Goal: Transaction & Acquisition: Subscribe to service/newsletter

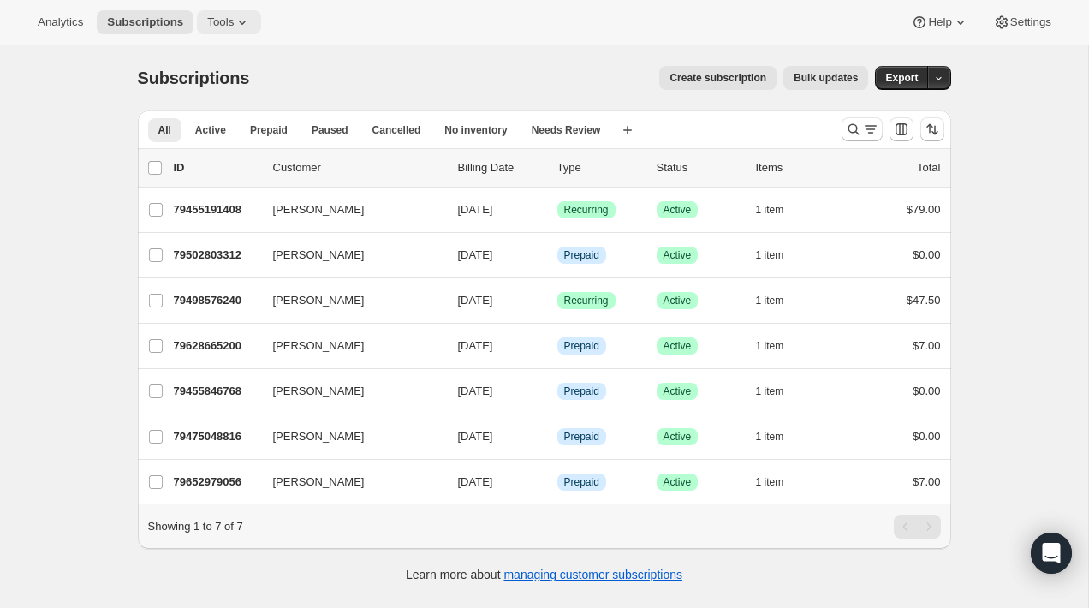
click at [256, 23] on button "Tools" at bounding box center [229, 22] width 64 height 24
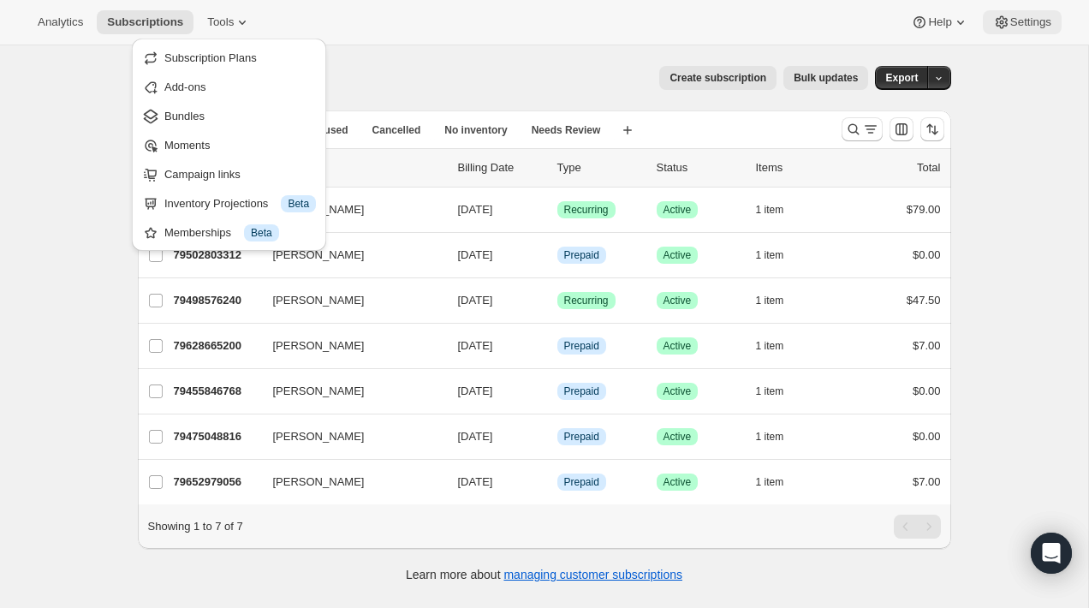
click at [1055, 27] on button "Settings" at bounding box center [1022, 22] width 79 height 24
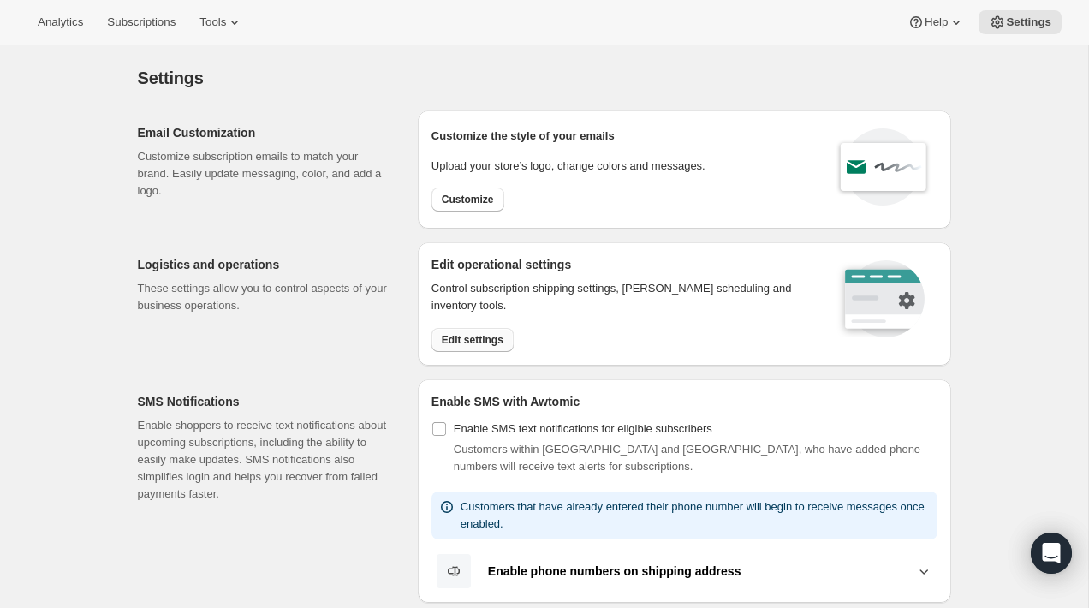
click at [483, 346] on button "Edit settings" at bounding box center [472, 340] width 82 height 24
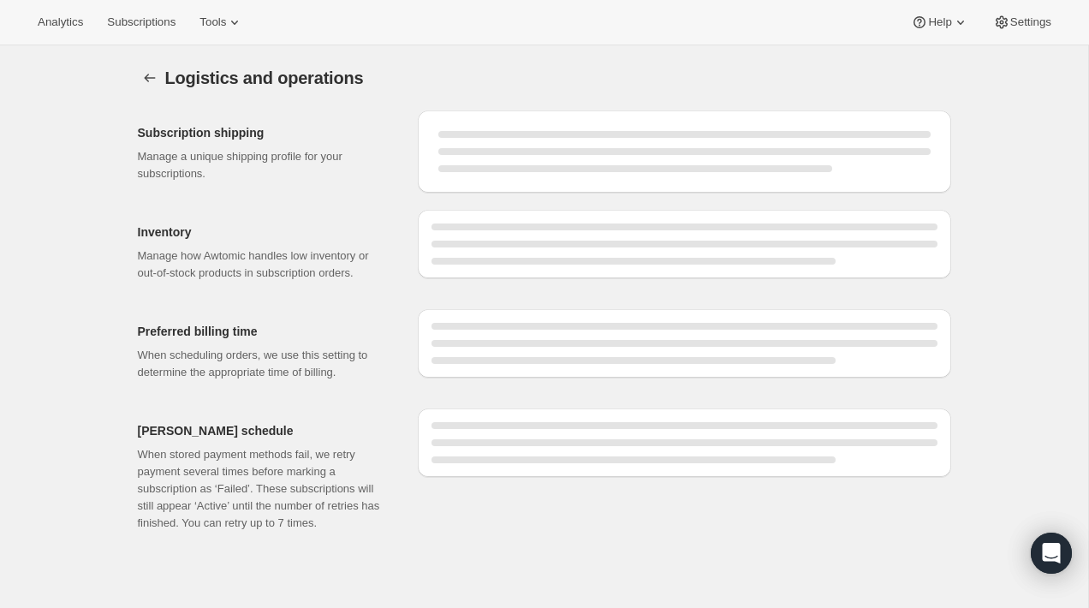
select select "05:00"
select select "DAY"
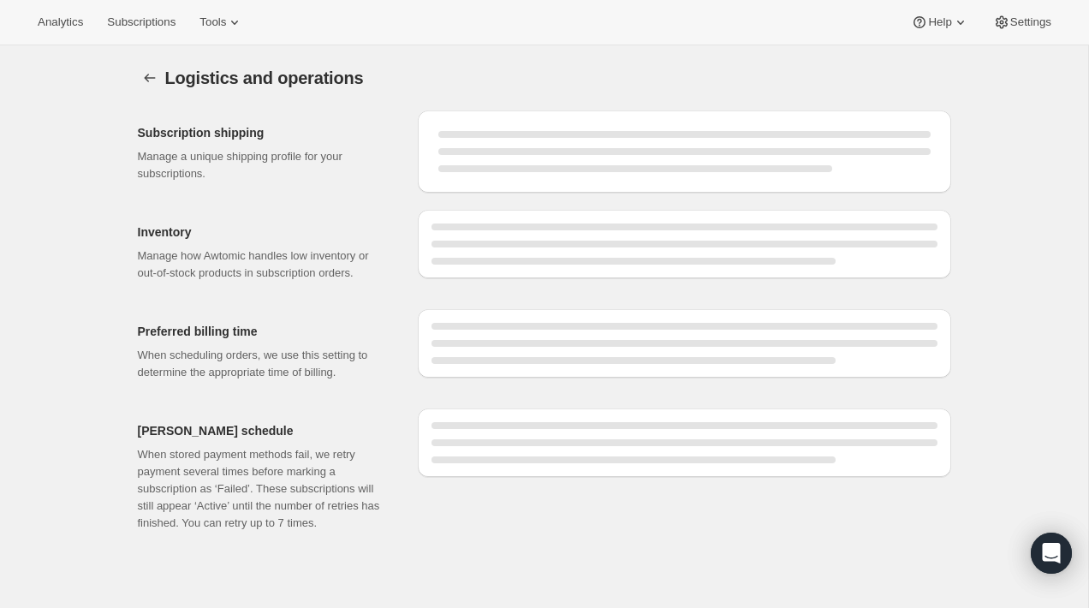
select select "DAY"
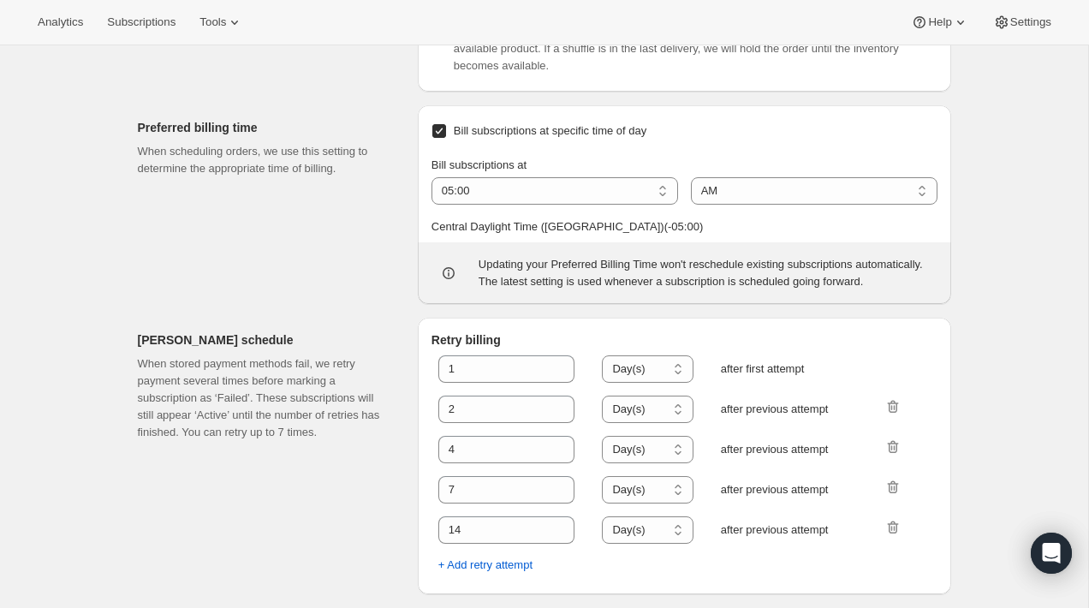
scroll to position [851, 0]
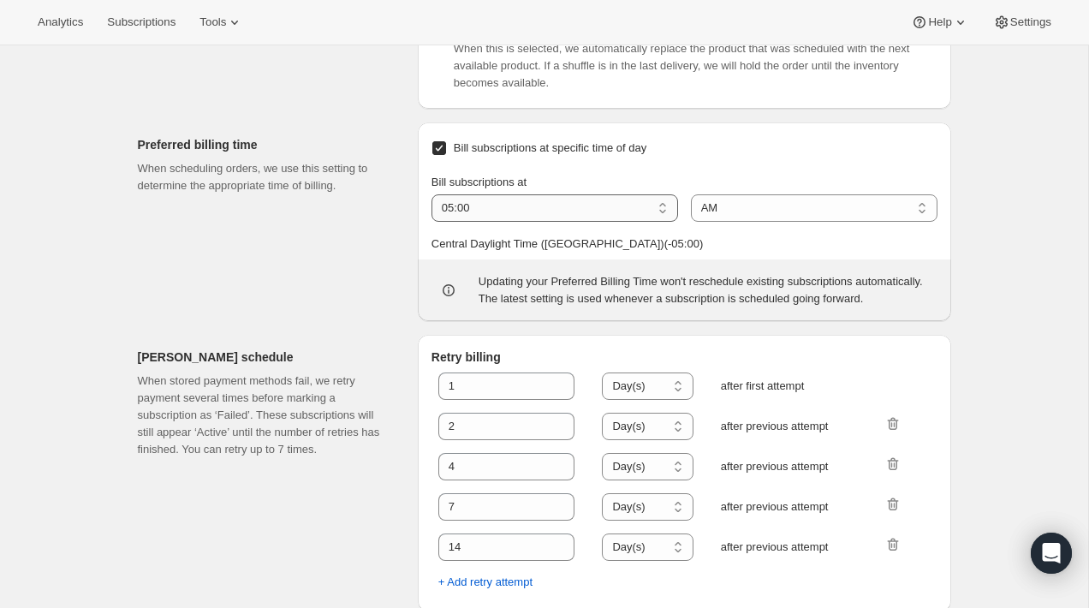
click at [493, 222] on select "01:00 02:00 03:00 04:00 05:00 06:00 07:00 08:00 09:00 10:00 11:00 12:00" at bounding box center [554, 207] width 247 height 27
select select "01:00"
click at [431, 222] on select "01:00 02:00 03:00 04:00 05:00 06:00 07:00 08:00 09:00 10:00 11:00 12:00" at bounding box center [554, 207] width 247 height 27
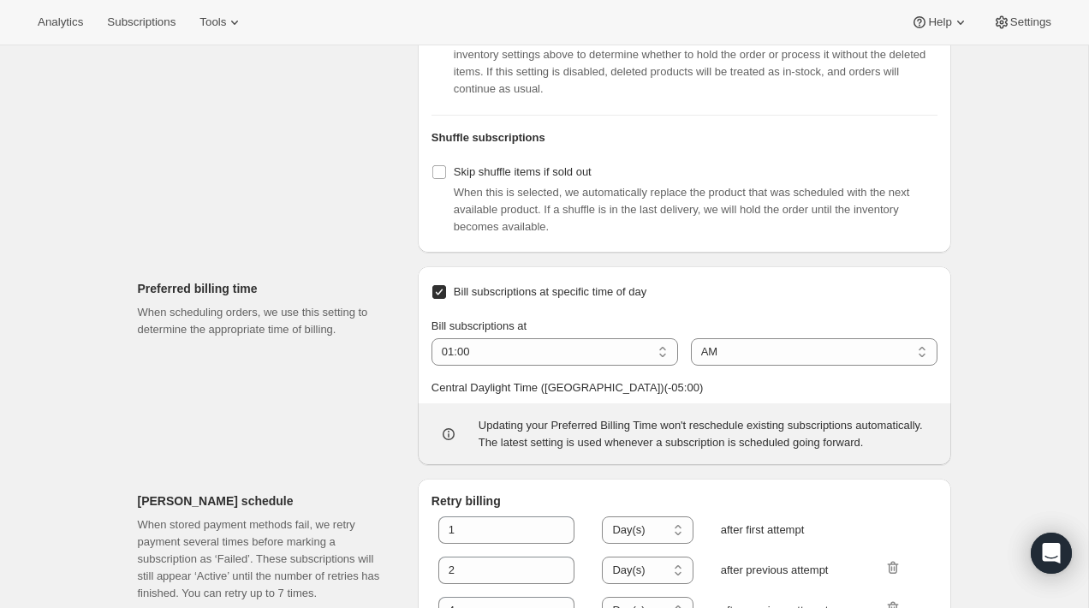
scroll to position [995, 0]
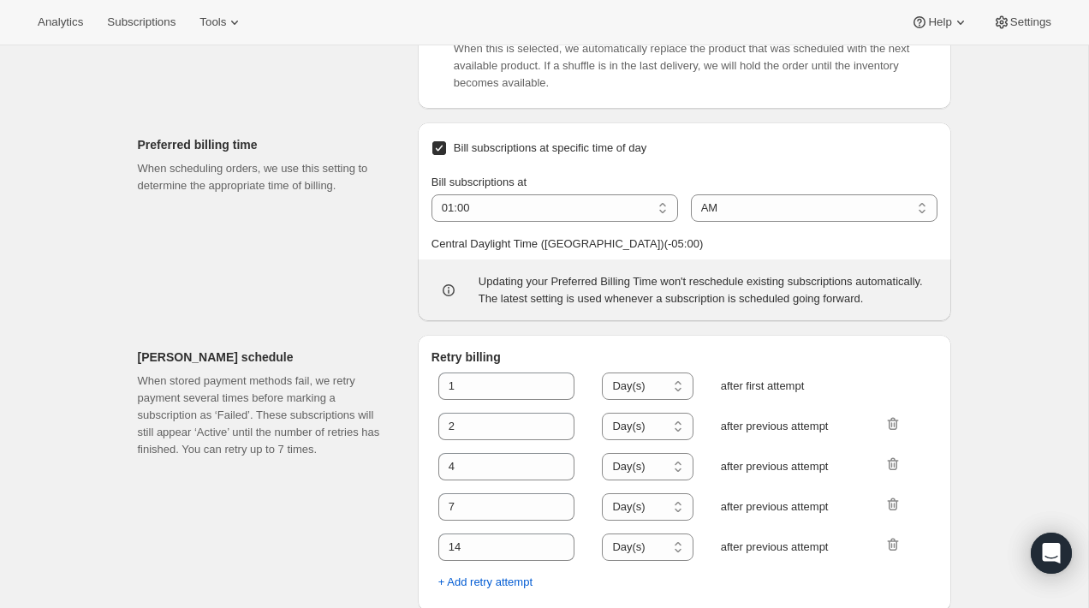
click at [545, 199] on div "Bill subscriptions at 01:00 02:00 03:00 04:00 05:00 06:00 07:00 08:00 09:00 10:…" at bounding box center [684, 213] width 506 height 106
click at [332, 241] on div "Preferred billing time When scheduling orders, we use this setting to determine…" at bounding box center [271, 221] width 266 height 199
click at [313, 275] on div "Preferred billing time When scheduling orders, we use this setting to determine…" at bounding box center [271, 221] width 266 height 199
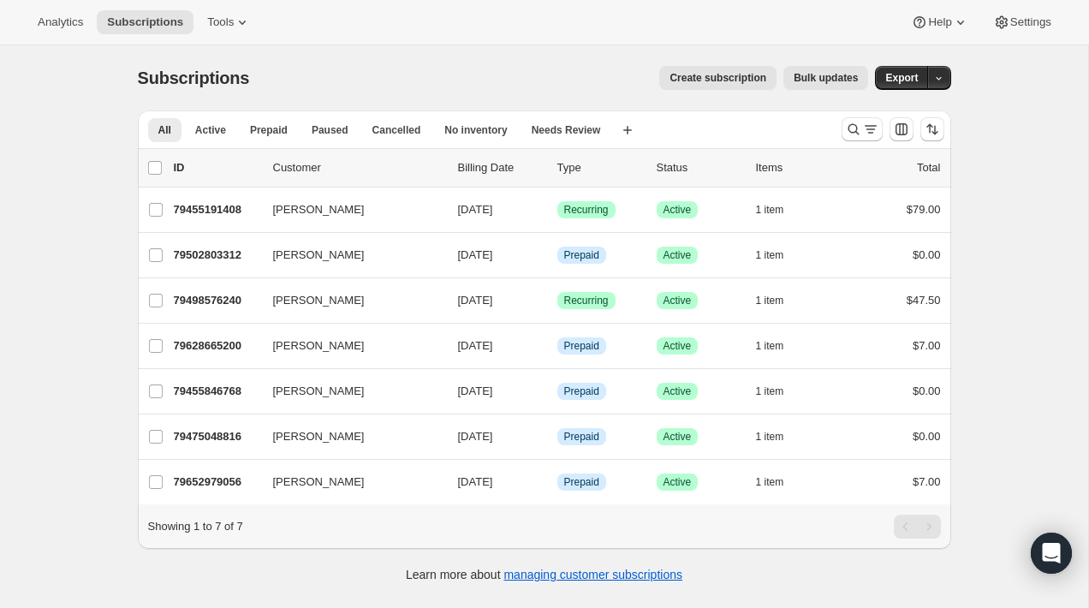
click at [713, 86] on button "Create subscription" at bounding box center [717, 78] width 117 height 24
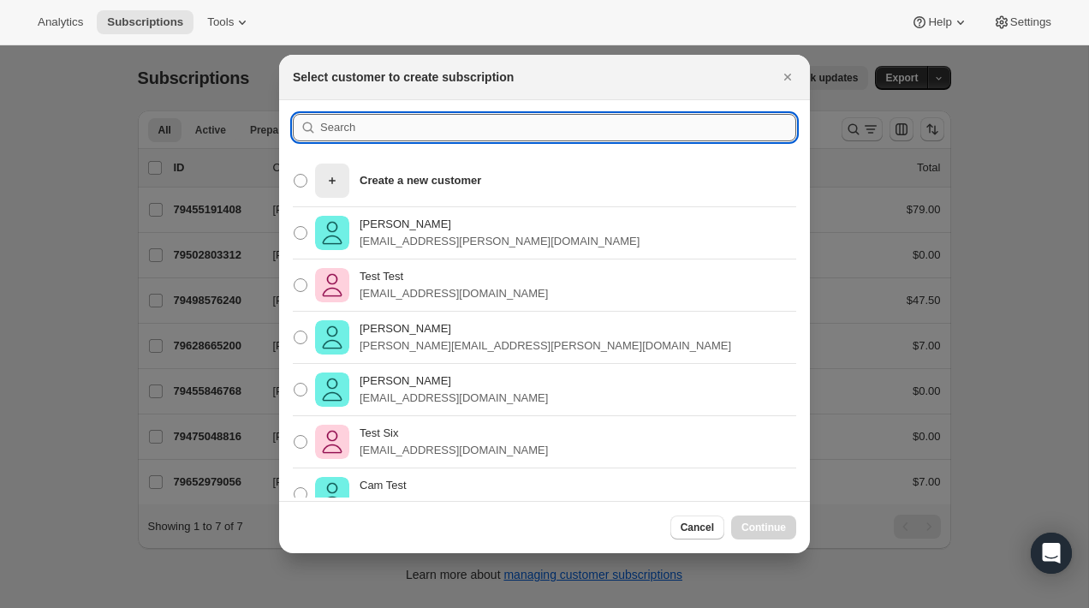
click at [446, 131] on input ":r3n:" at bounding box center [558, 127] width 476 height 27
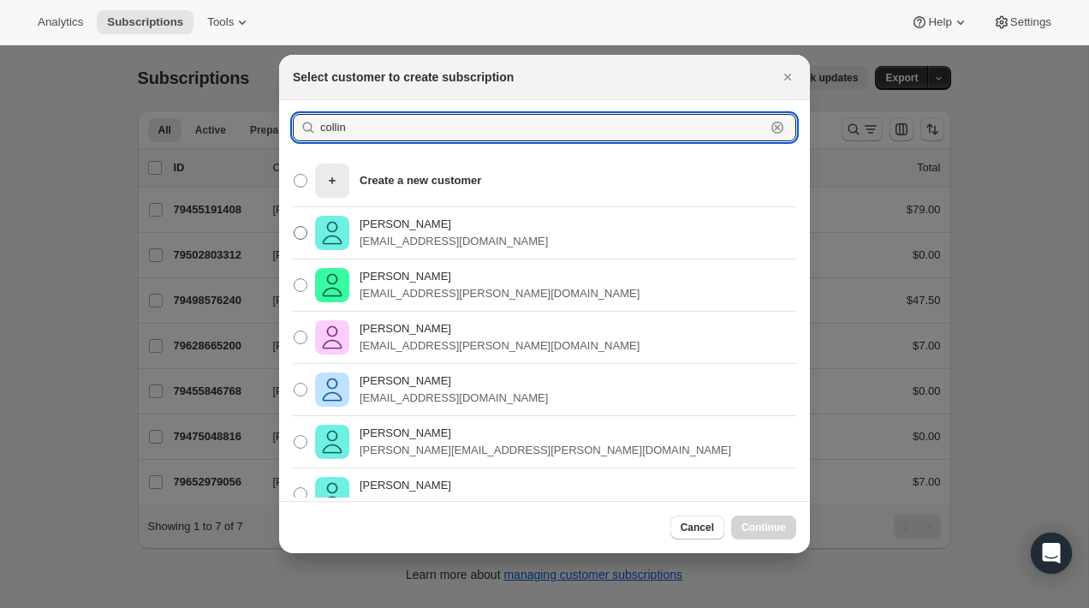
type input "collin"
click at [387, 237] on p "[EMAIL_ADDRESS][DOMAIN_NAME]" at bounding box center [454, 241] width 188 height 17
click at [294, 227] on input "[PERSON_NAME] [PERSON_NAME][EMAIL_ADDRESS][DOMAIN_NAME]" at bounding box center [294, 226] width 1 height 1
radio input "true"
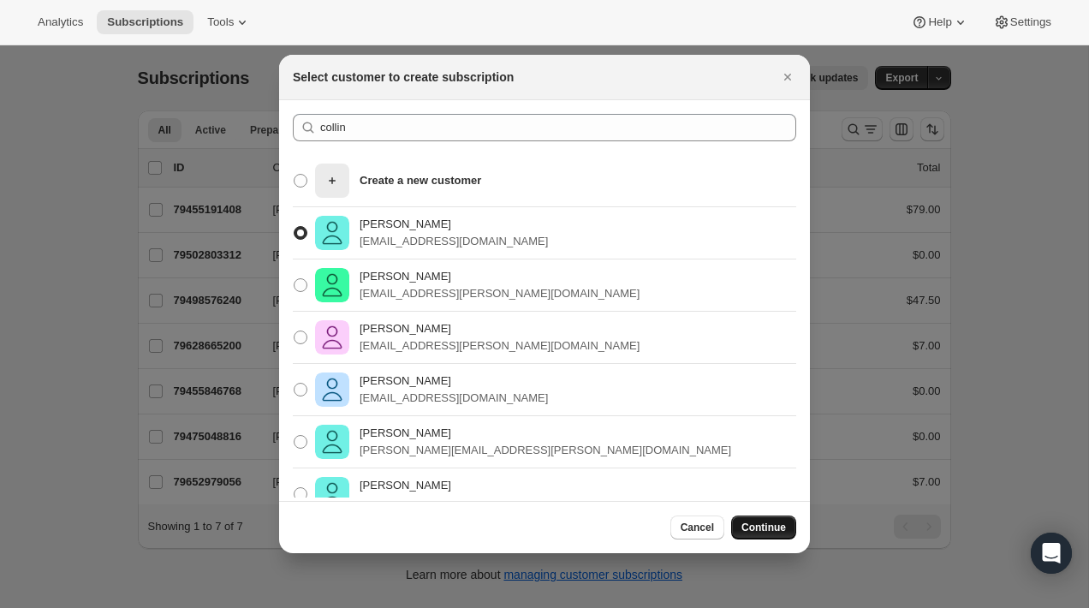
click at [758, 532] on span "Continue" at bounding box center [763, 527] width 45 height 14
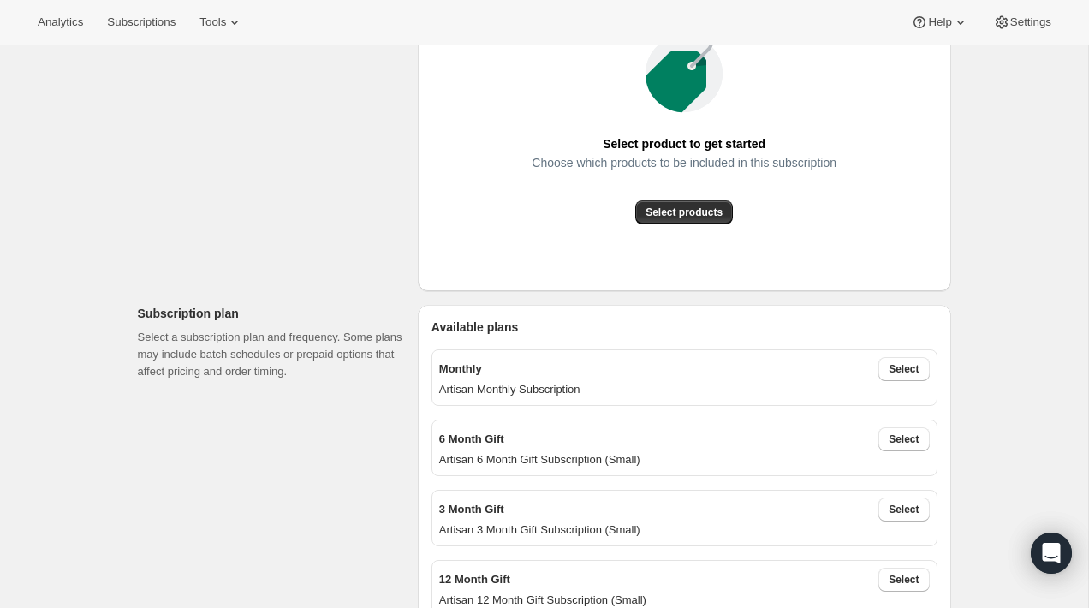
scroll to position [298, 0]
click at [681, 212] on span "Select products" at bounding box center [683, 212] width 77 height 14
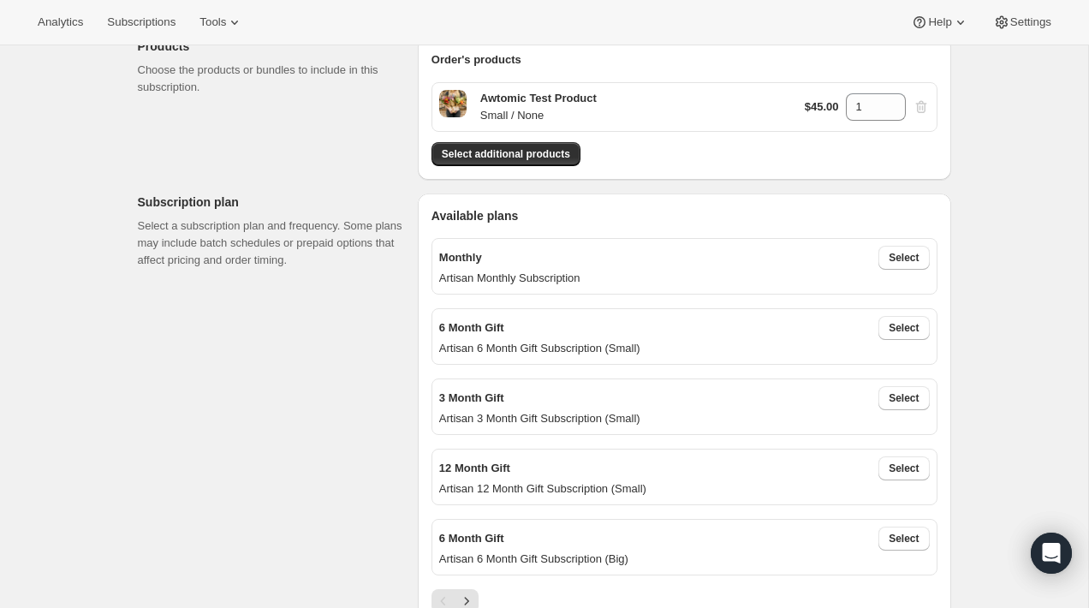
scroll to position [207, 0]
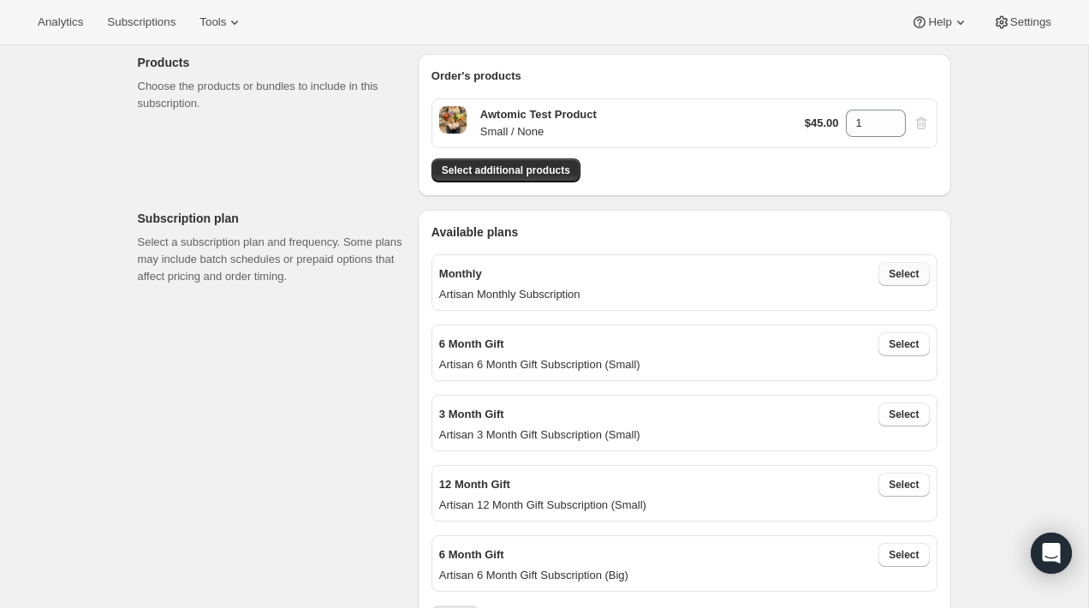
click at [906, 270] on span "Select" at bounding box center [903, 274] width 30 height 14
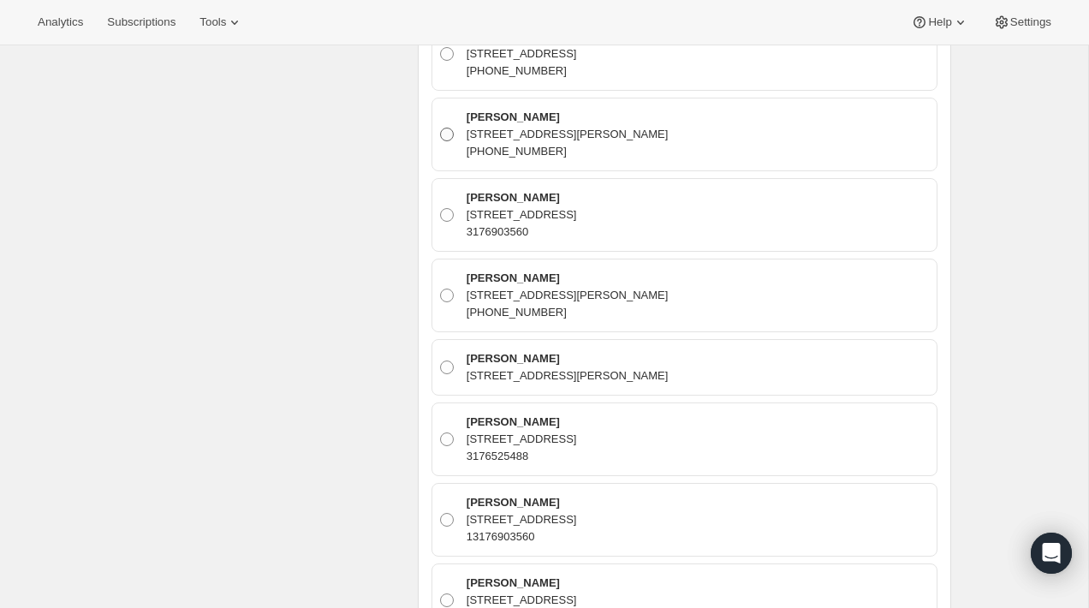
scroll to position [1005, 0]
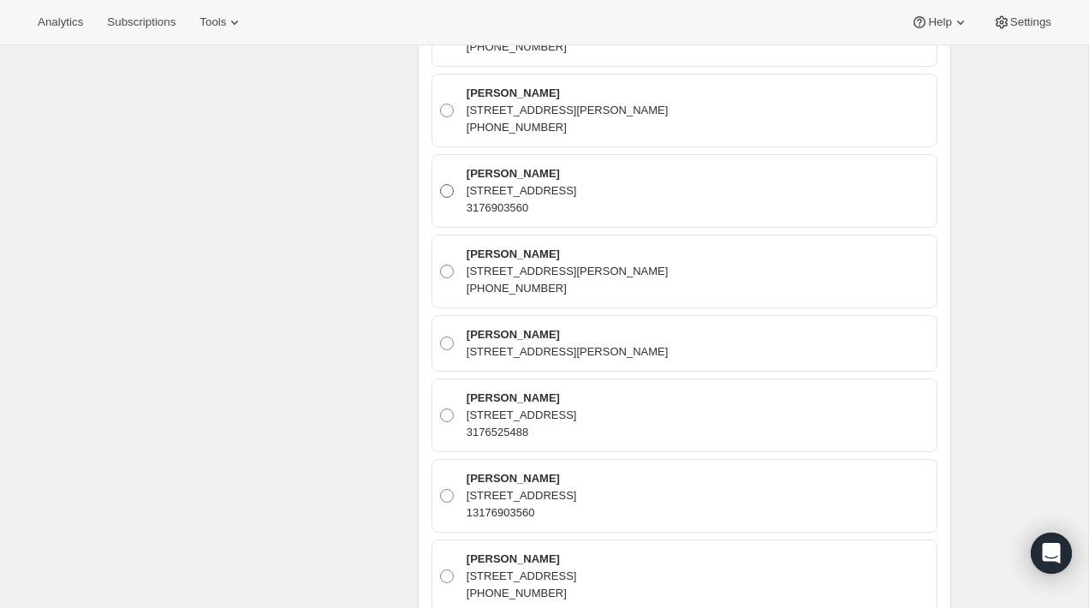
click at [577, 202] on p "3176903560" at bounding box center [521, 207] width 110 height 17
click at [441, 185] on input "[PERSON_NAME] [STREET_ADDRESS] 3176903560" at bounding box center [440, 184] width 1 height 1
radio input "true"
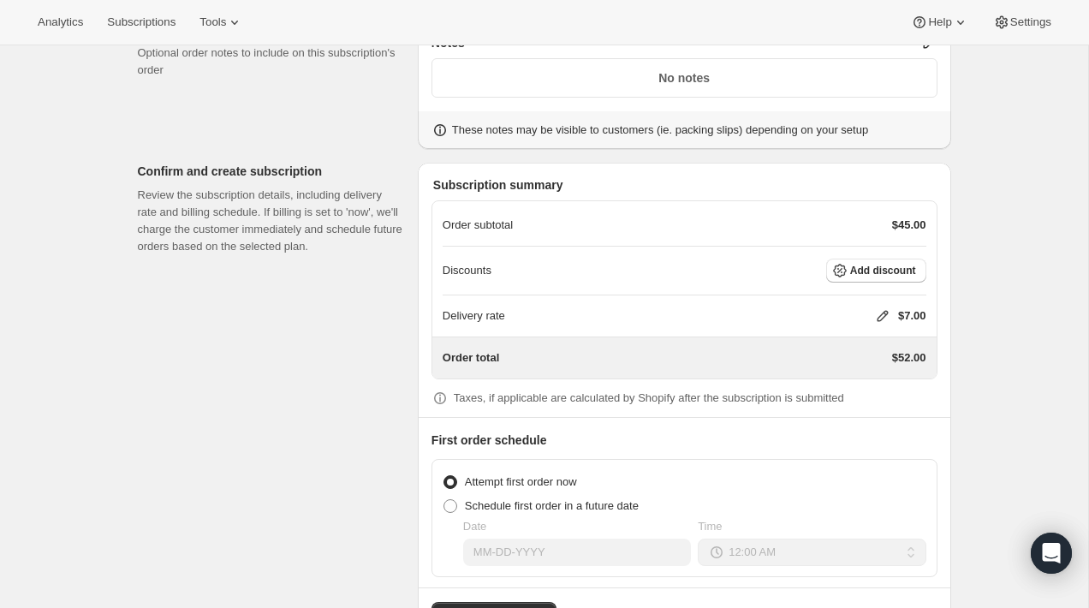
scroll to position [3145, 0]
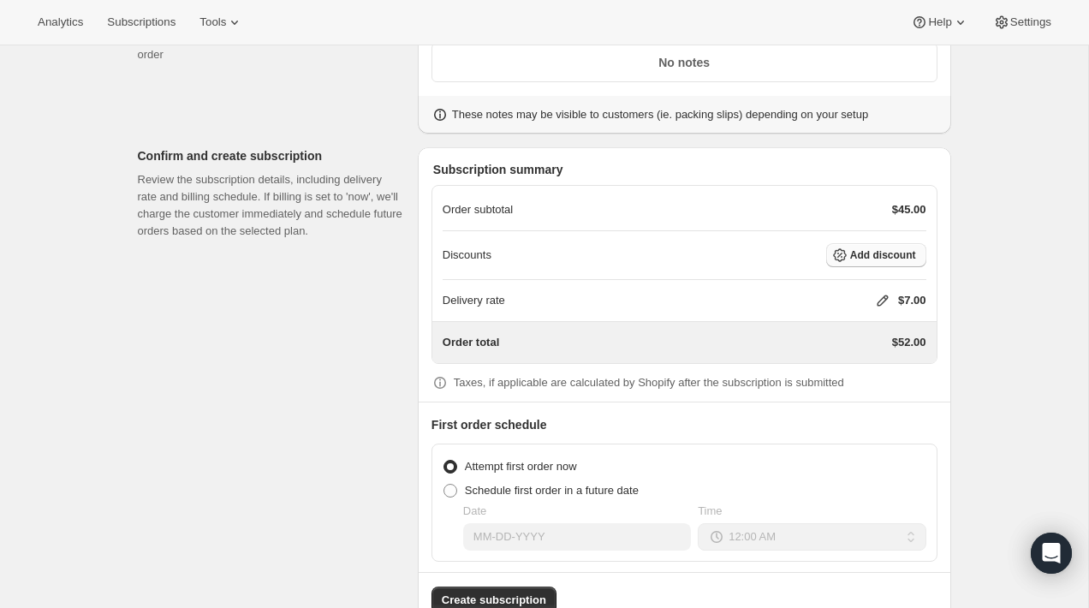
click at [879, 253] on span "Add discount" at bounding box center [883, 255] width 66 height 14
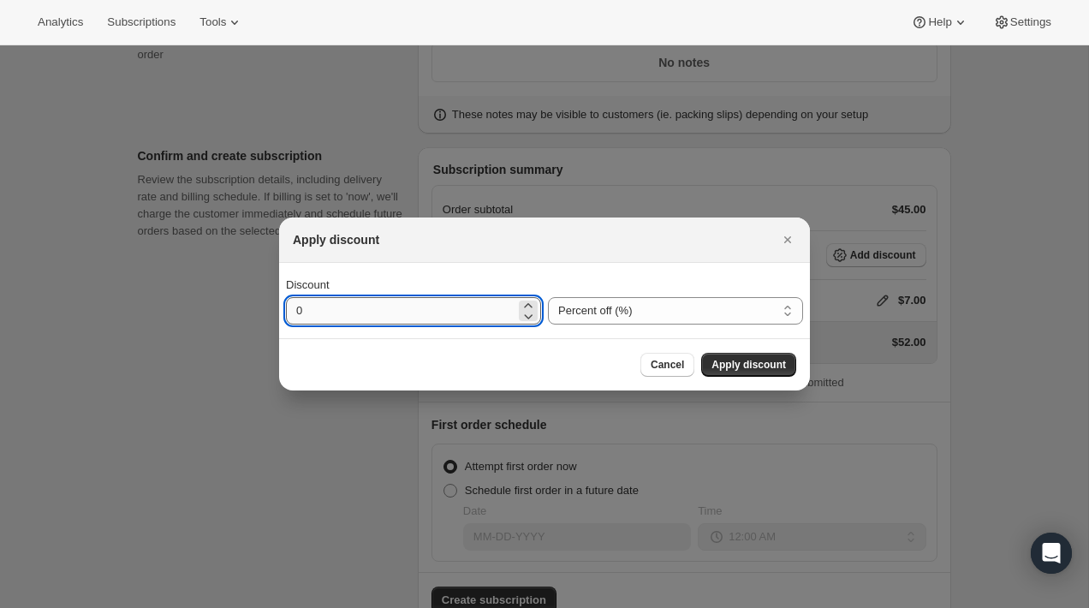
click at [457, 300] on input "0" at bounding box center [400, 310] width 229 height 27
type input "100"
click at [742, 360] on span "Apply discount" at bounding box center [748, 365] width 74 height 14
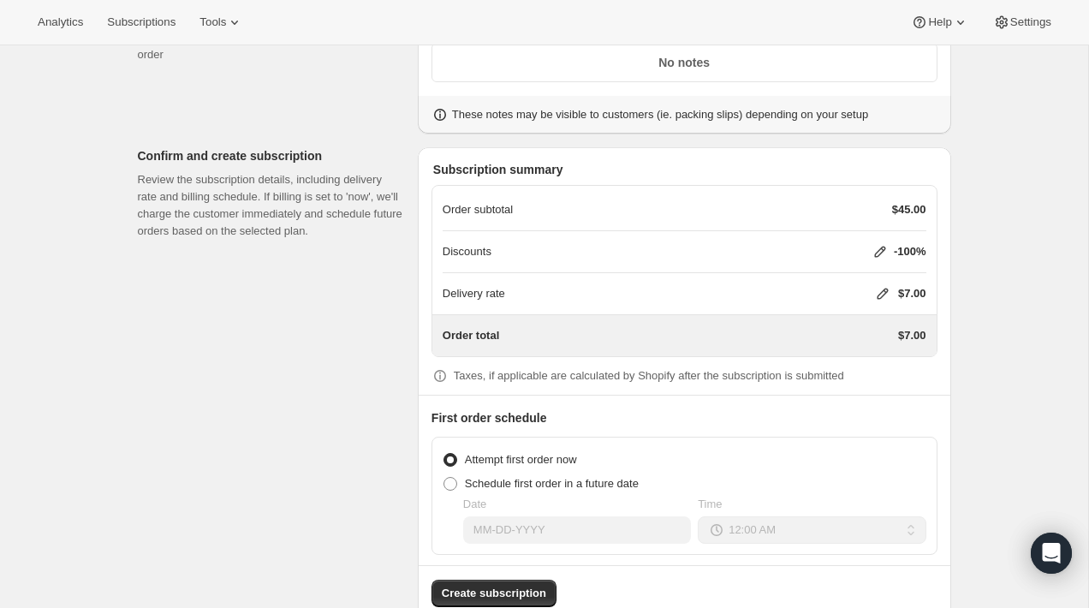
click at [876, 288] on icon at bounding box center [882, 293] width 17 height 17
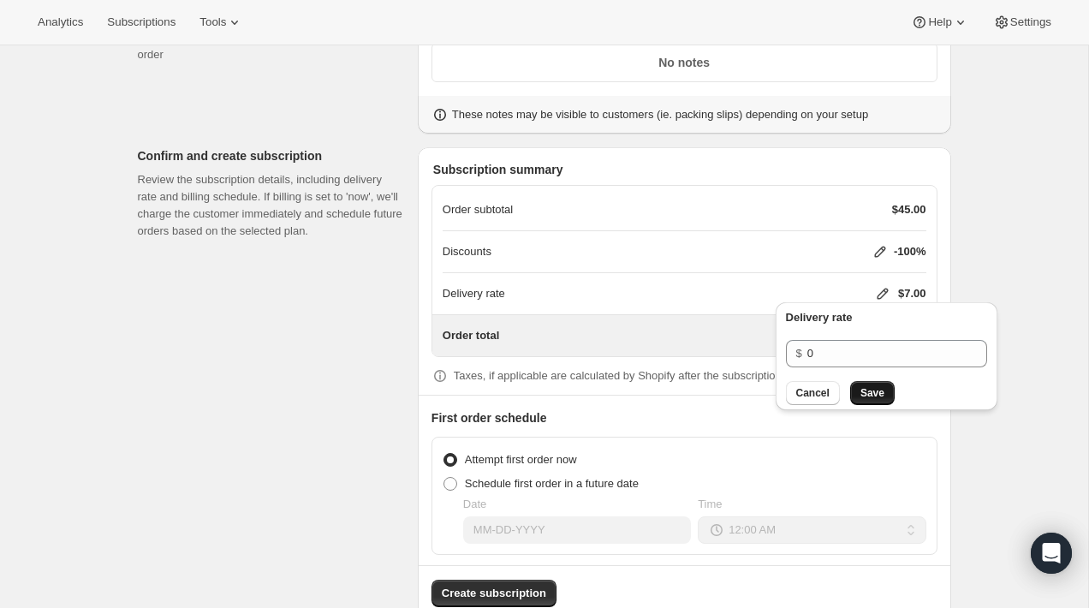
click at [862, 386] on span "Save" at bounding box center [872, 393] width 24 height 14
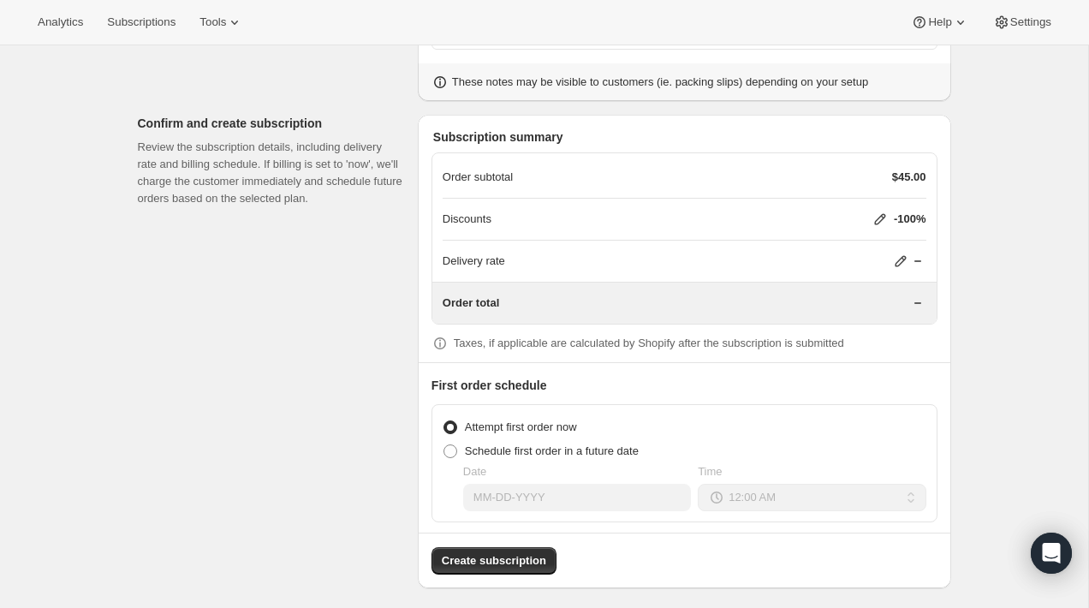
scroll to position [3179, 0]
click at [481, 560] on span "Create subscription" at bounding box center [494, 558] width 104 height 17
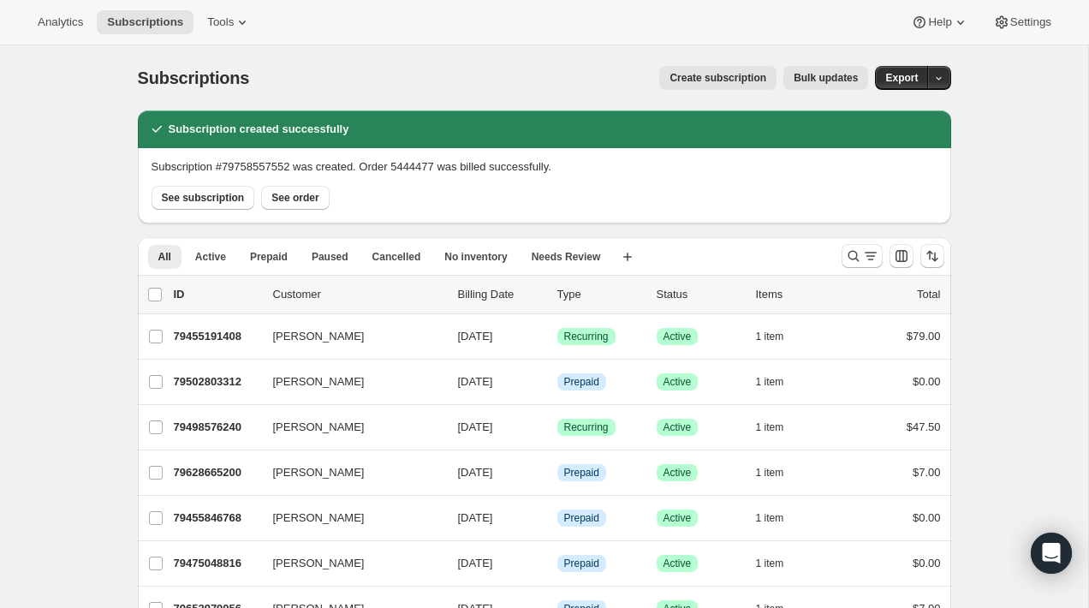
click at [45, 186] on div "Subscriptions. This page is ready Subscriptions Create subscription Bulk update…" at bounding box center [544, 385] width 1088 height 681
